Goal: Check status: Check status

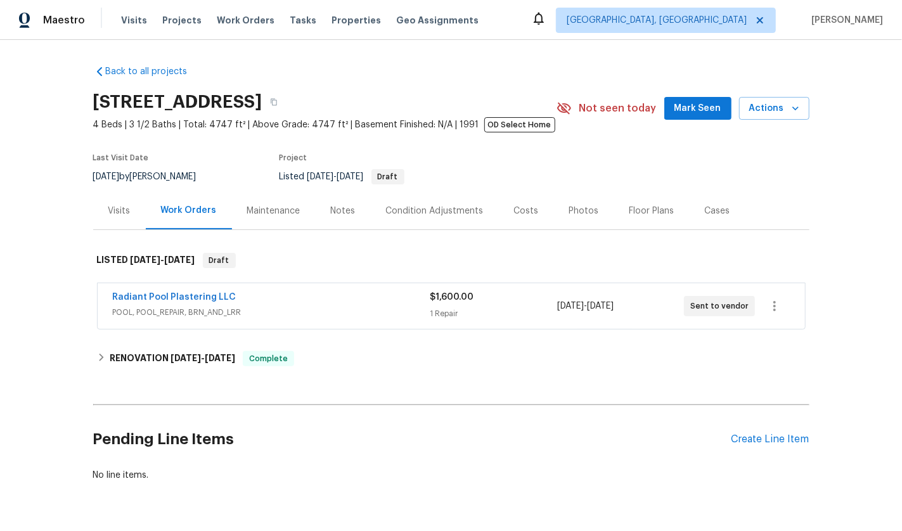
click at [276, 303] on div "Radiant Pool Plastering LLC" at bounding box center [271, 298] width 317 height 15
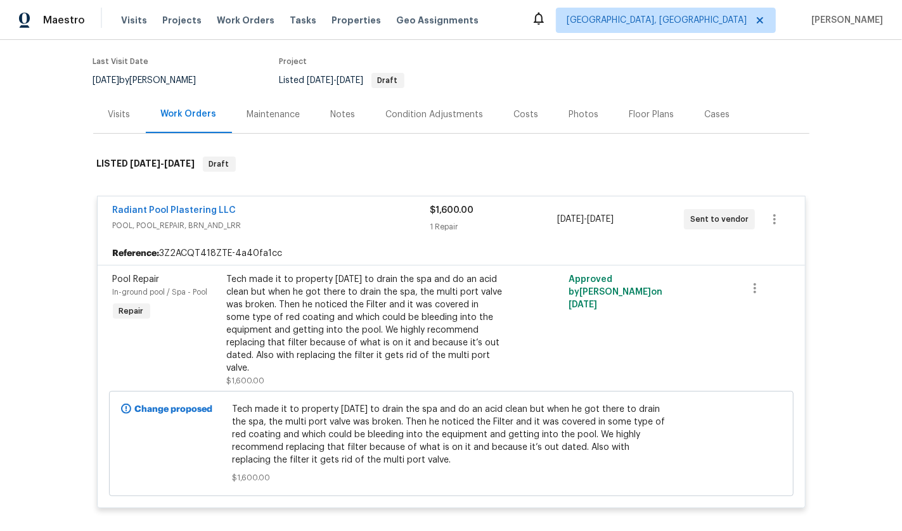
scroll to position [95, 0]
click at [195, 206] on span "Radiant Pool Plastering LLC" at bounding box center [175, 211] width 124 height 13
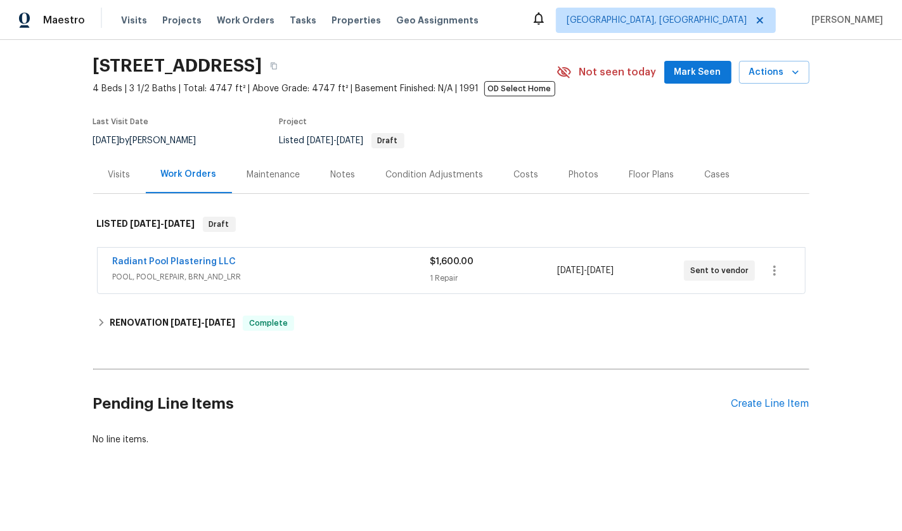
scroll to position [35, 0]
click at [159, 268] on div "Radiant Pool Plastering LLC" at bounding box center [271, 262] width 317 height 15
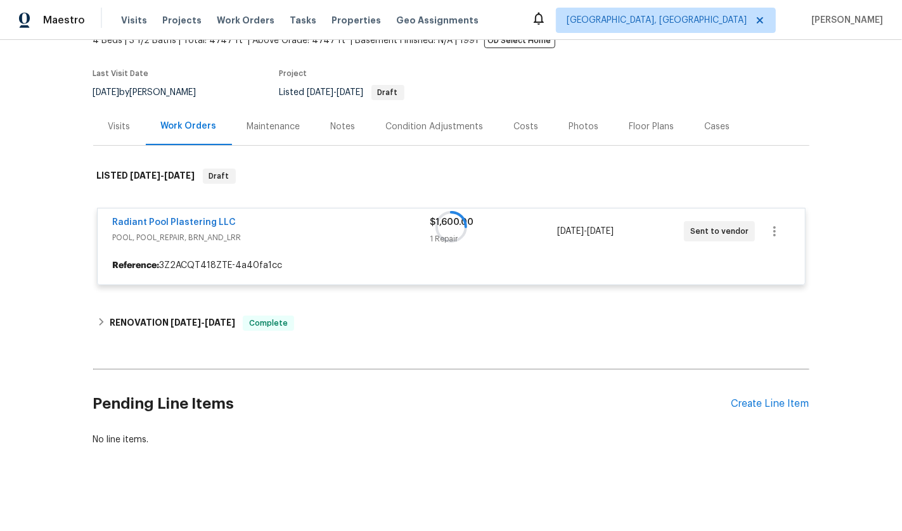
scroll to position [95, 0]
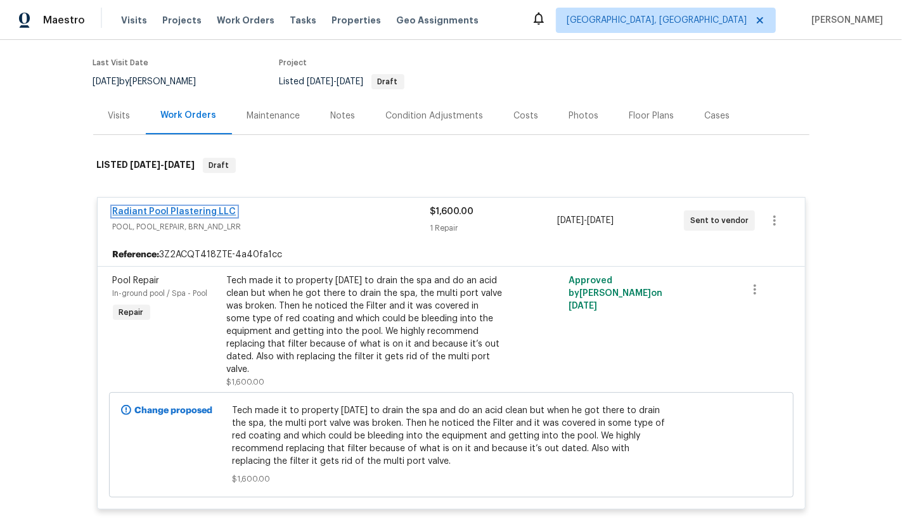
click at [170, 210] on link "Radiant Pool Plastering LLC" at bounding box center [175, 211] width 124 height 9
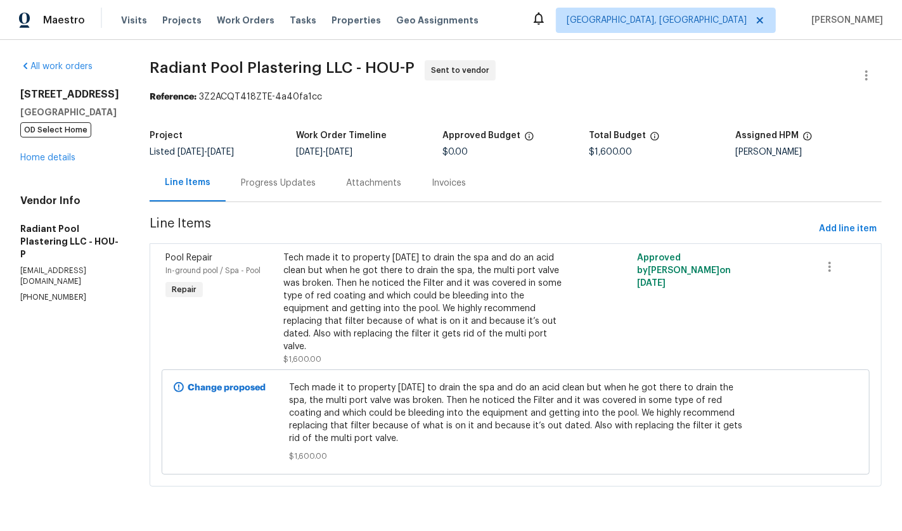
click at [309, 180] on div "Progress Updates" at bounding box center [278, 183] width 75 height 13
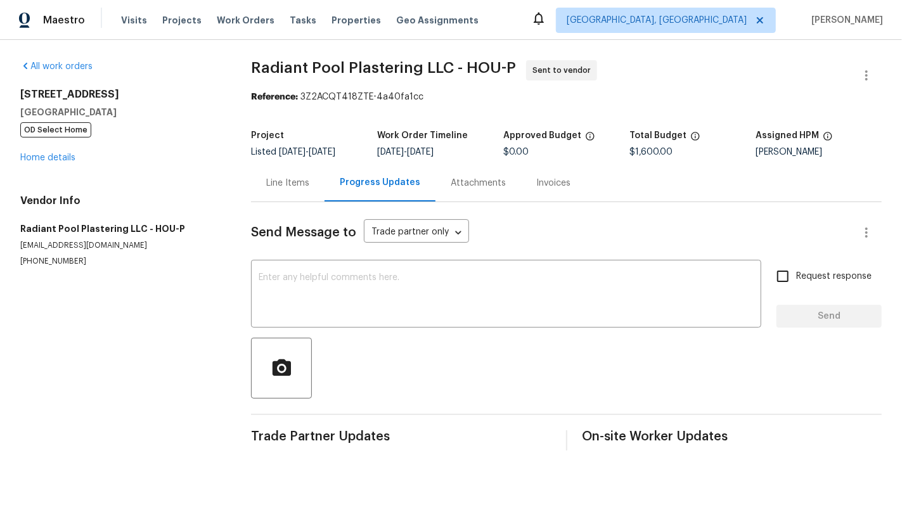
click at [260, 195] on div "Line Items" at bounding box center [287, 182] width 73 height 37
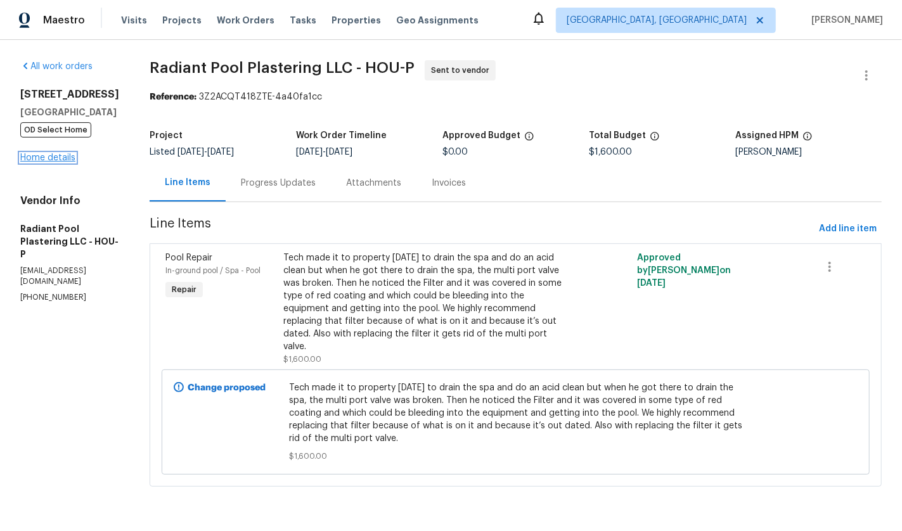
click at [48, 153] on link "Home details" at bounding box center [47, 157] width 55 height 9
